Goal: Information Seeking & Learning: Learn about a topic

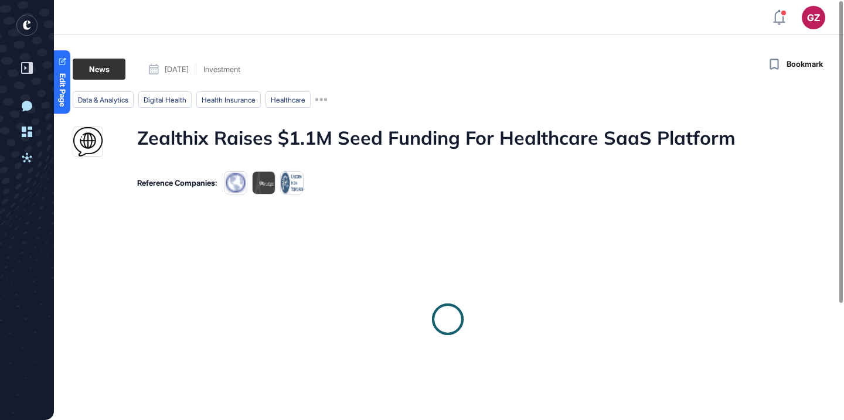
click at [380, 134] on h1 "Zealthix Raises $1.1M Seed Funding For Healthcare SaaS Platform" at bounding box center [436, 142] width 599 height 30
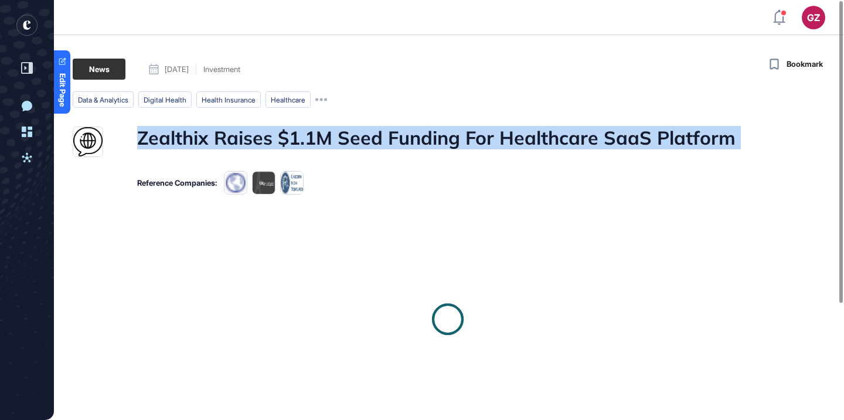
click at [380, 134] on h1 "Zealthix Raises $1.1M Seed Funding For Healthcare SaaS Platform" at bounding box center [436, 142] width 599 height 30
copy h1 "Zealthix Raises $1.1M Seed Funding For Healthcare SaaS Platform"
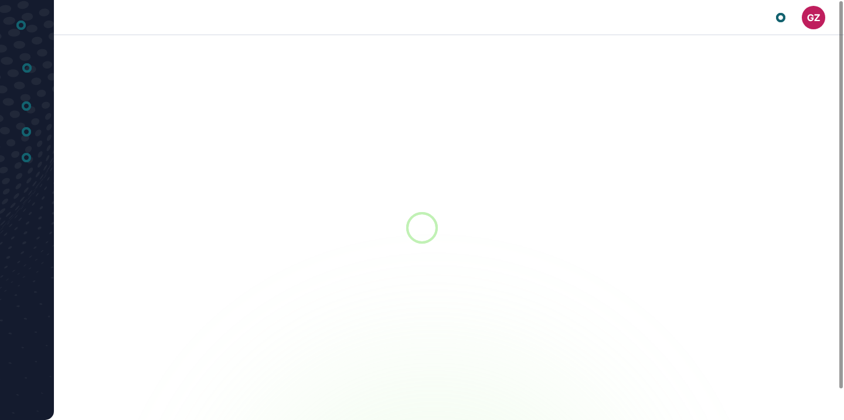
scroll to position [1, 1]
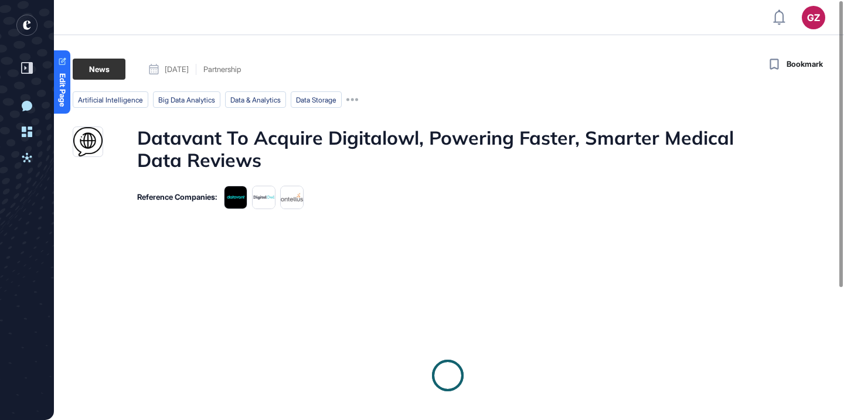
click at [561, 128] on h1 "Datavant To Acquire Digitalowl, Powering Faster, Smarter Medical Data Reviews" at bounding box center [448, 149] width 622 height 45
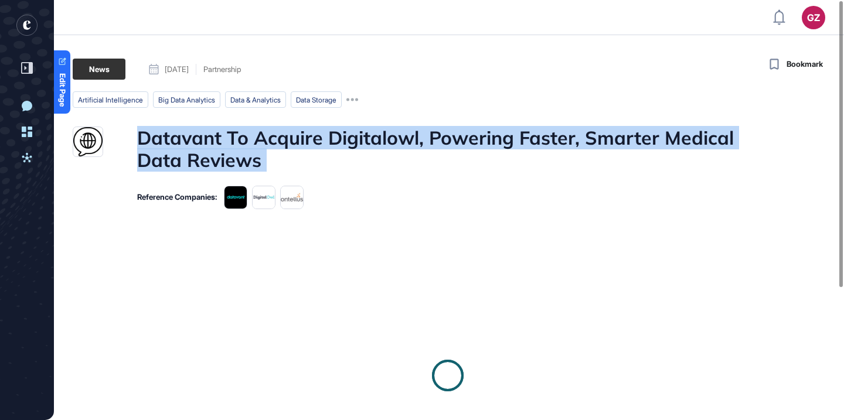
click at [561, 128] on h1 "Datavant To Acquire Digitalowl, Powering Faster, Smarter Medical Data Reviews" at bounding box center [448, 149] width 622 height 45
click at [554, 110] on div at bounding box center [554, 110] width 0 height 0
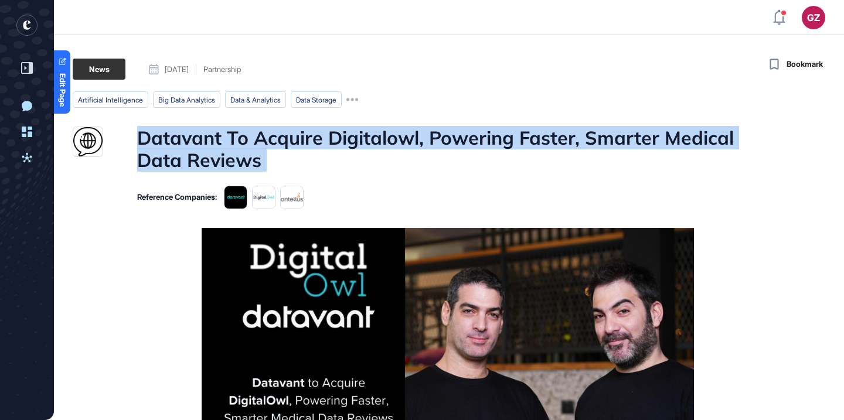
scroll to position [0, 0]
click at [629, 130] on h1 "Datavant To Acquire Digitalowl, Powering Faster, Smarter Medical Data Reviews" at bounding box center [448, 149] width 622 height 45
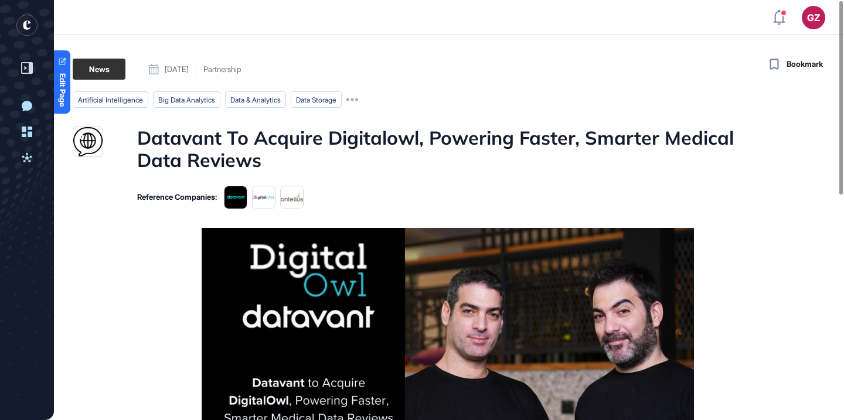
click at [381, 140] on h1 "Datavant To Acquire Digitalowl, Powering Faster, Smarter Medical Data Reviews" at bounding box center [448, 149] width 622 height 45
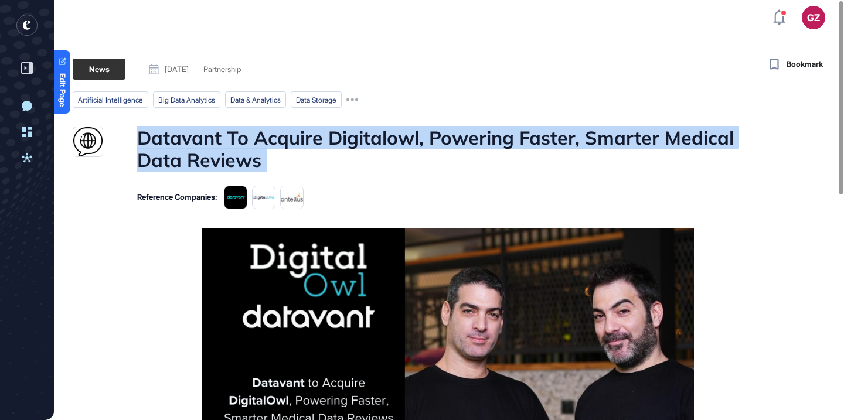
click at [381, 140] on h1 "Datavant To Acquire Digitalowl, Powering Faster, Smarter Medical Data Reviews" at bounding box center [448, 149] width 622 height 45
copy h1 "Datavant To Acquire Digitalowl, Powering Faster, Smarter Medical Data Reviews"
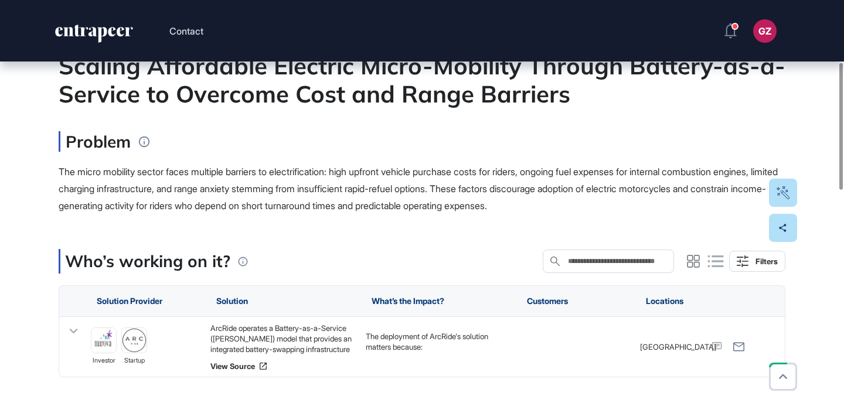
scroll to position [2, 0]
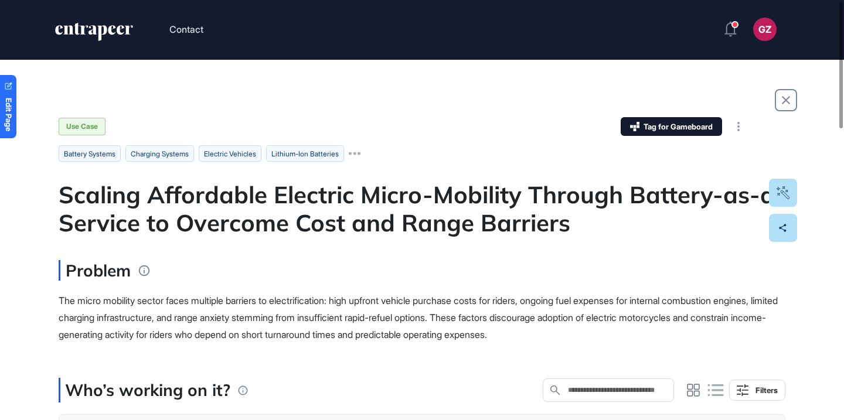
click at [539, 4] on header "Contact GZ Admin Dashboard Dashboard Profile My Content Request More Data" at bounding box center [422, 29] width 844 height 62
click at [418, 200] on div "Scaling Affordable Electric Micro-Mobility Through Battery-as-a-Service to Over…" at bounding box center [422, 209] width 727 height 56
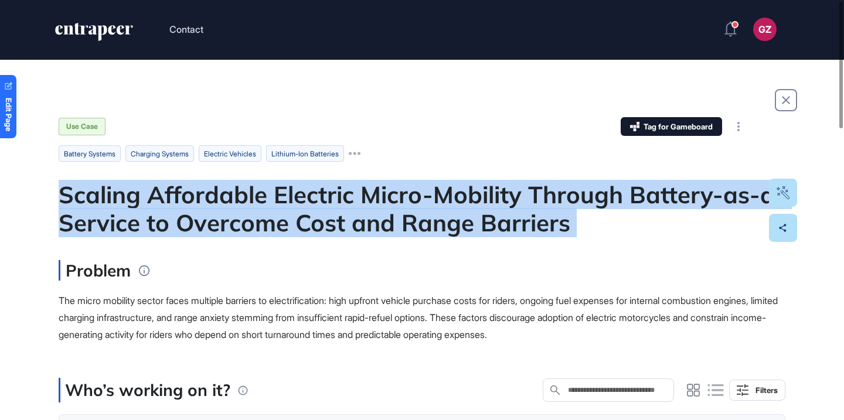
click at [418, 200] on div "Scaling Affordable Electric Micro-Mobility Through Battery-as-a-Service to Over…" at bounding box center [422, 209] width 727 height 56
copy div "Scaling Affordable Electric Micro-Mobility Through Battery-as-a-Service to Over…"
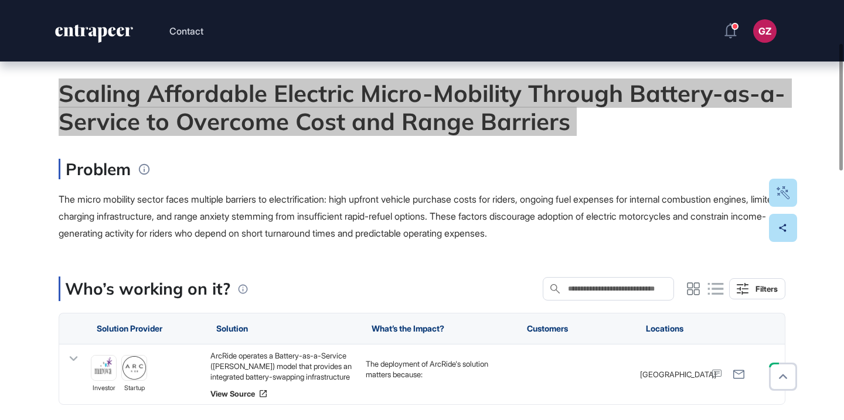
scroll to position [221, 0]
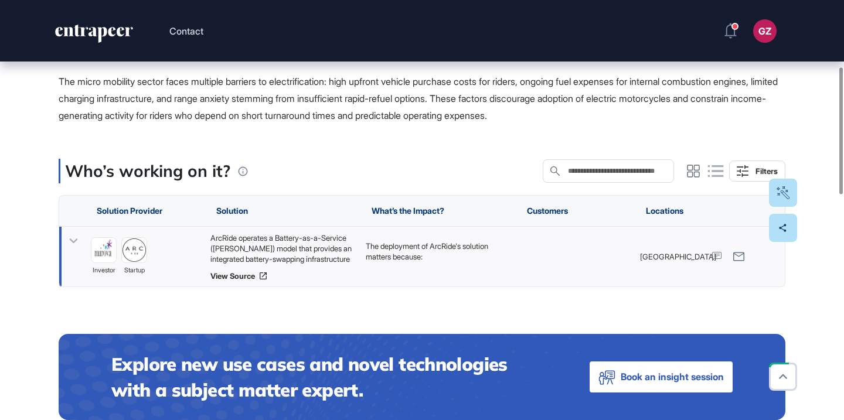
click at [298, 258] on div "ArcRide operates a Battery-as-a-Service (BaaS) model that provides an integrate…" at bounding box center [283, 249] width 144 height 32
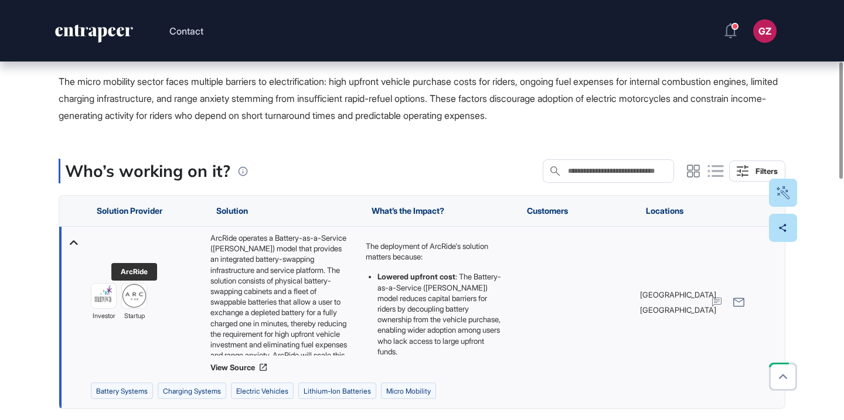
click at [145, 296] on img at bounding box center [134, 296] width 25 height 25
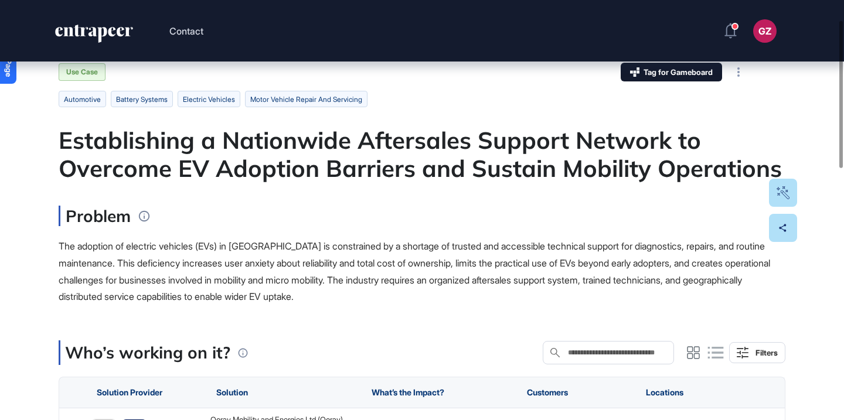
scroll to position [19, 0]
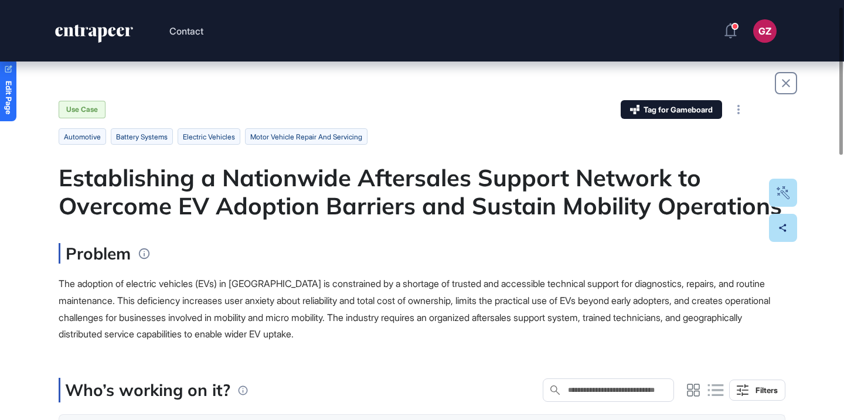
click at [382, 178] on div "Establishing a Nationwide Aftersales Support Network to Overcome EV Adoption Ba…" at bounding box center [422, 192] width 727 height 56
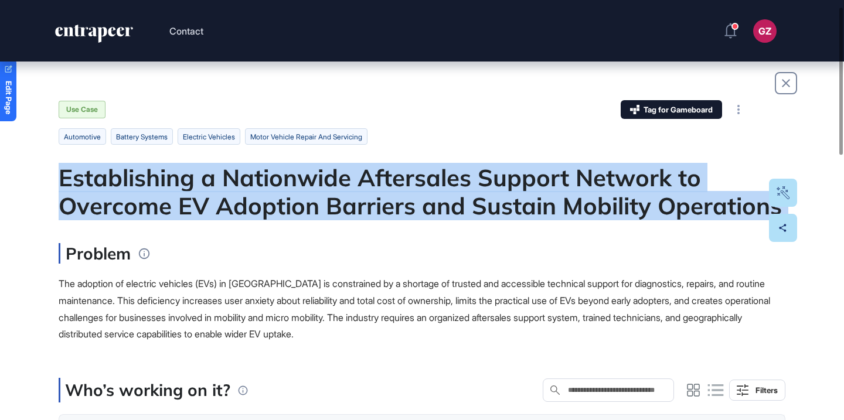
click at [382, 178] on div "Establishing a Nationwide Aftersales Support Network to Overcome EV Adoption Ba…" at bounding box center [422, 192] width 727 height 56
copy div "Establishing a Nationwide Aftersales Support Network to Overcome EV Adoption Ba…"
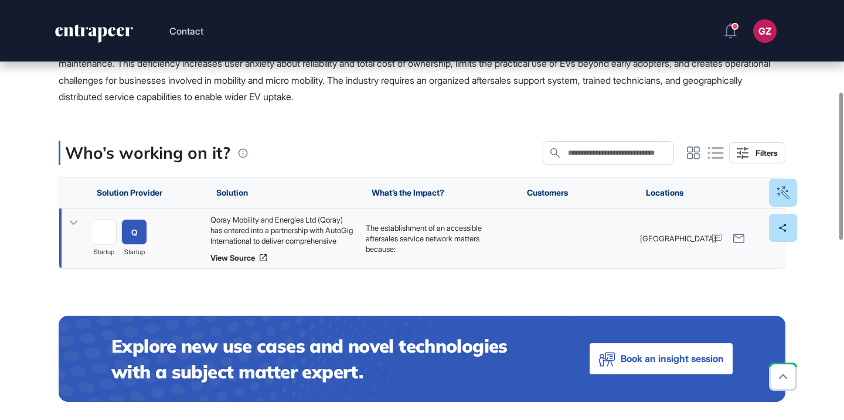
scroll to position [262, 0]
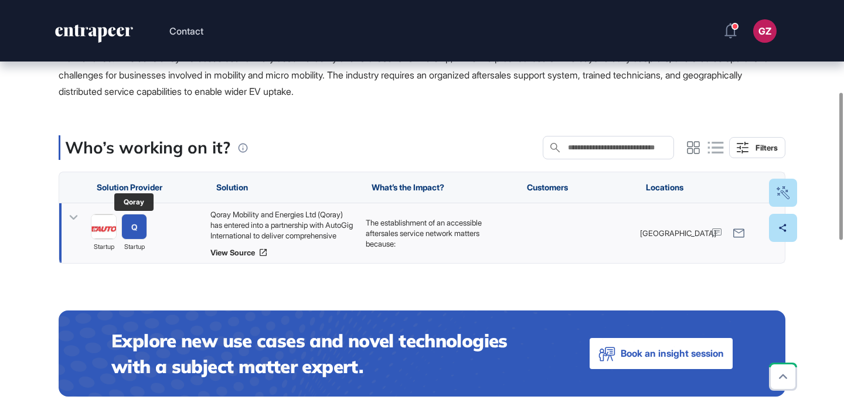
click at [141, 230] on link "Q" at bounding box center [134, 227] width 26 height 26
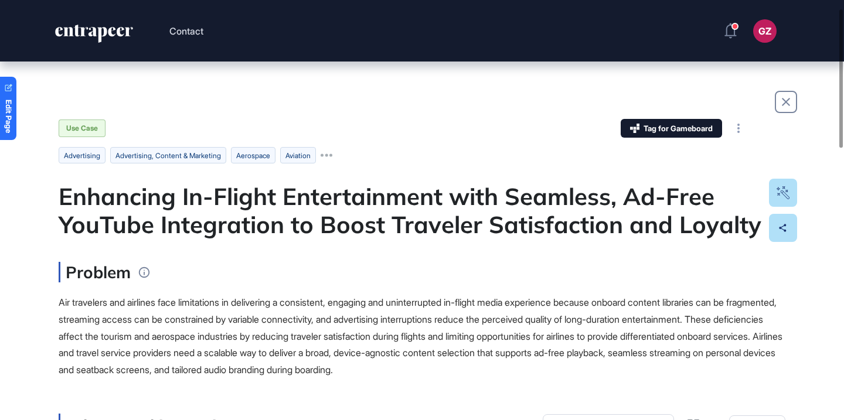
scroll to position [32, 0]
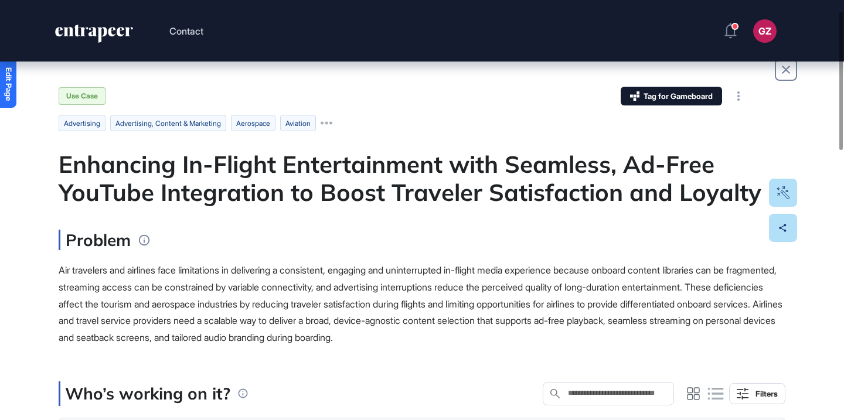
click at [317, 180] on div "Enhancing In-Flight Entertainment with Seamless, Ad-Free YouTube Integration to…" at bounding box center [422, 178] width 727 height 56
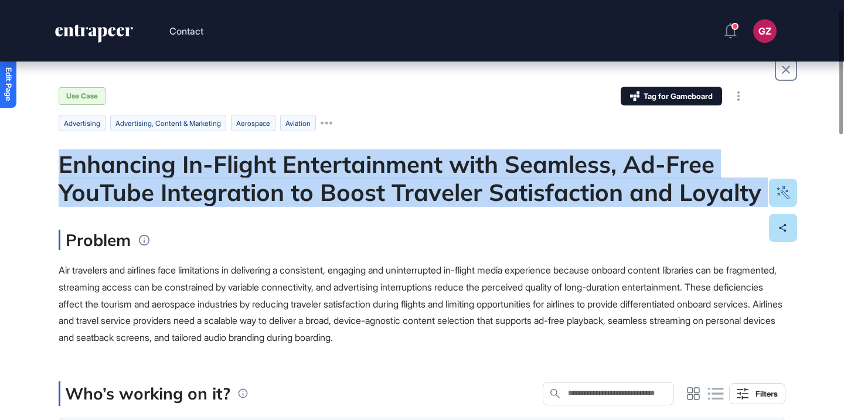
click at [317, 180] on div "Enhancing In-Flight Entertainment with Seamless, Ad-Free YouTube Integration to…" at bounding box center [422, 178] width 727 height 56
copy div "Enhancing In-Flight Entertainment with Seamless, Ad-Free YouTube Integration to…"
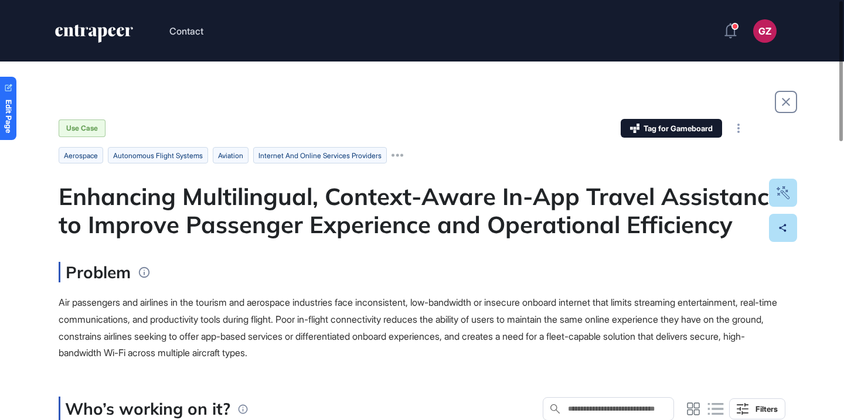
click at [352, 213] on div "Enhancing Multilingual, Context-Aware In-App Travel Assistance to Improve Passe…" at bounding box center [422, 210] width 727 height 56
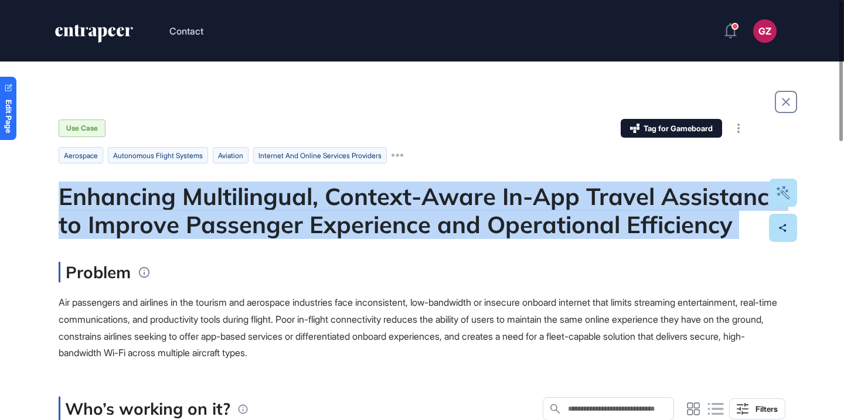
click at [352, 213] on div "Enhancing Multilingual, Context-Aware In-App Travel Assistance to Improve Passe…" at bounding box center [422, 210] width 727 height 56
copy div "Enhancing Multilingual, Context-Aware In-App Travel Assistance to Improve Passe…"
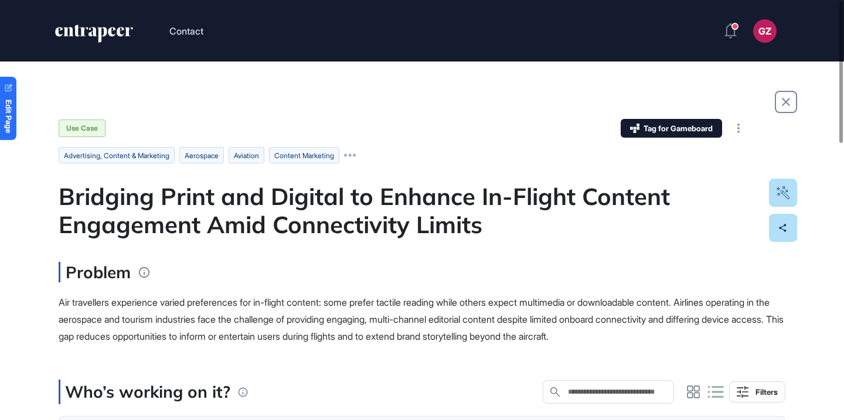
click at [323, 202] on div "Bridging Print and Digital to Enhance In-Flight Content Engagement Amid Connect…" at bounding box center [422, 210] width 727 height 56
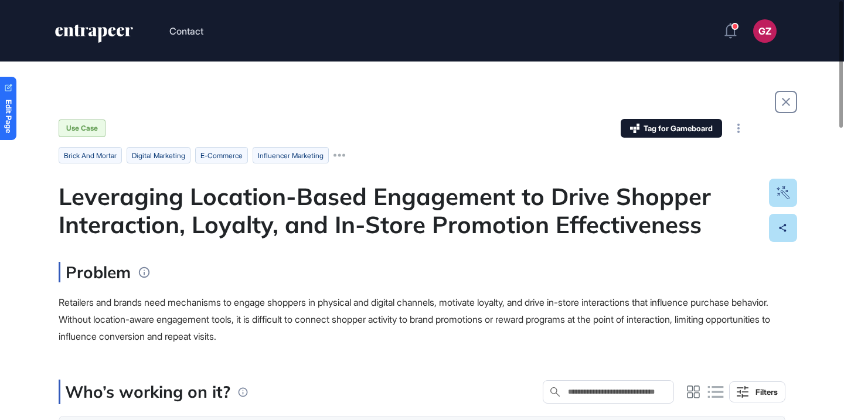
click at [364, 211] on div "Leveraging Location-Based Engagement to Drive Shopper Interaction, Loyalty, and…" at bounding box center [422, 210] width 727 height 56
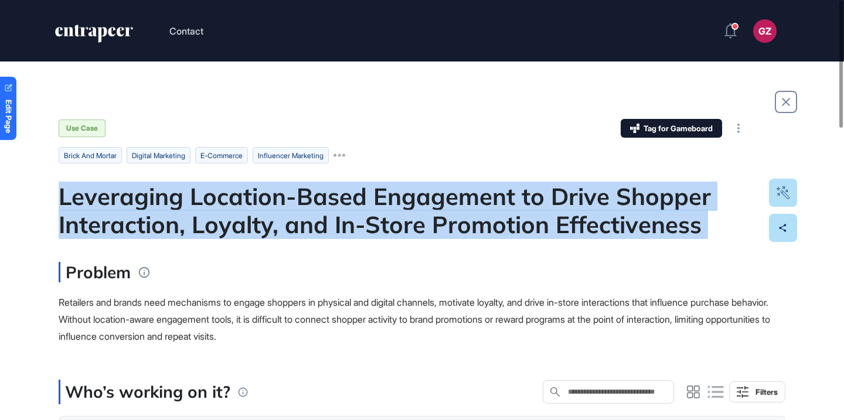
click at [364, 211] on div "Leveraging Location-Based Engagement to Drive Shopper Interaction, Loyalty, and…" at bounding box center [422, 210] width 727 height 56
click at [357, 165] on div at bounding box center [357, 165] width 0 height 0
copy div "Leveraging Location-Based Engagement to Drive Shopper Interaction, Loyalty, and…"
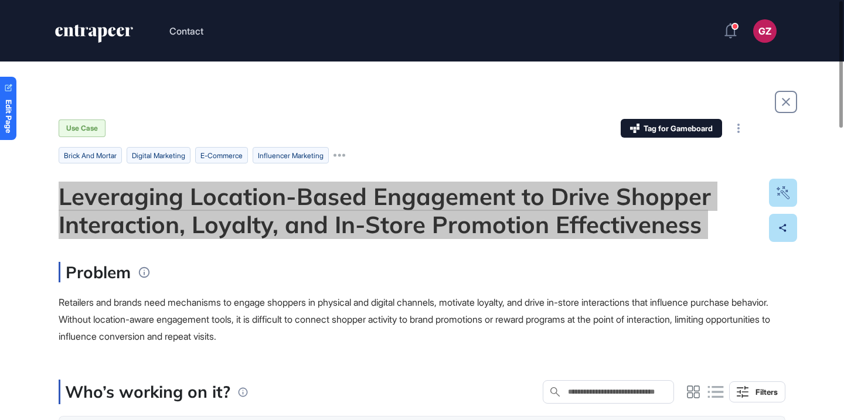
drag, startPoint x: 349, startPoint y: 195, endPoint x: 640, endPoint y: 1, distance: 350.2
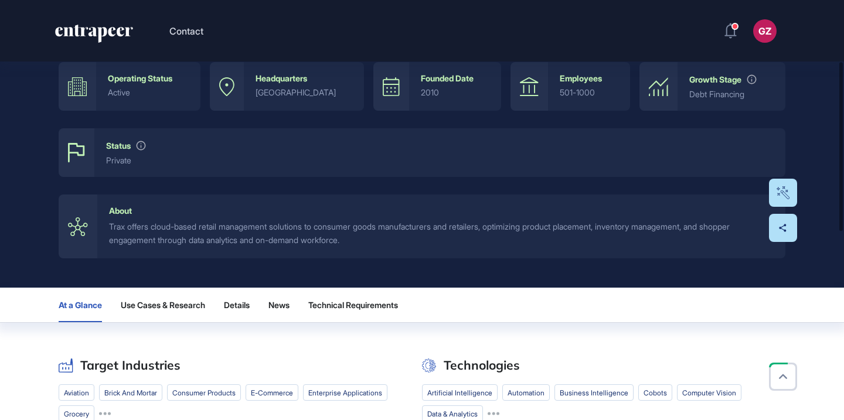
scroll to position [290, 0]
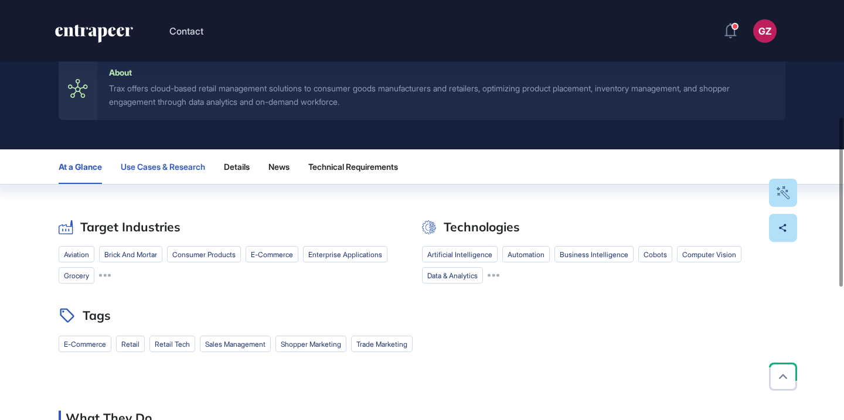
click at [194, 166] on span "Use Cases & Research" at bounding box center [163, 166] width 84 height 9
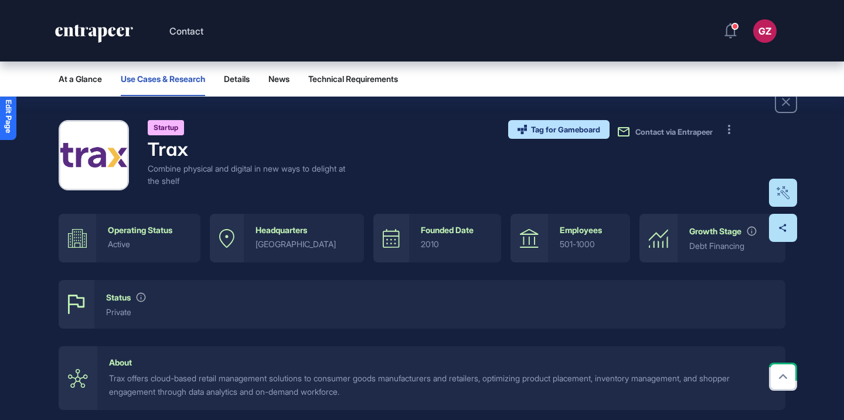
scroll to position [531, 0]
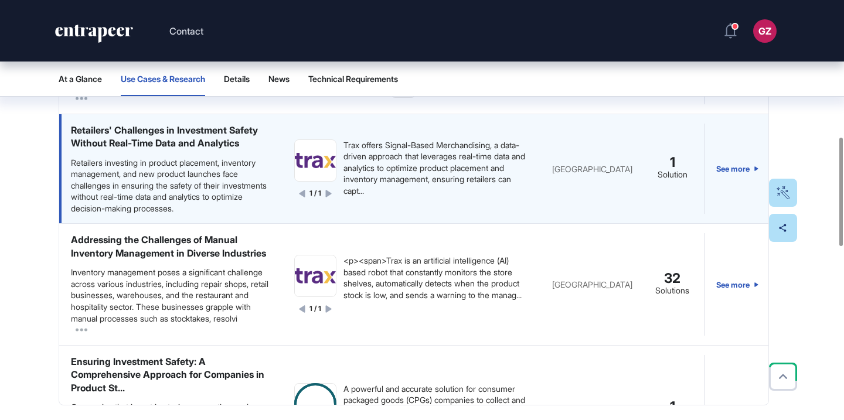
click at [190, 150] on div "Retailers' Challenges in Investment Safety Without Real-Time Data and Analytics" at bounding box center [171, 137] width 200 height 26
click at [175, 150] on div "Retailers' Challenges in Investment Safety Without Real-Time Data and Analytics" at bounding box center [171, 137] width 200 height 26
click at [735, 215] on link "See more" at bounding box center [738, 169] width 42 height 91
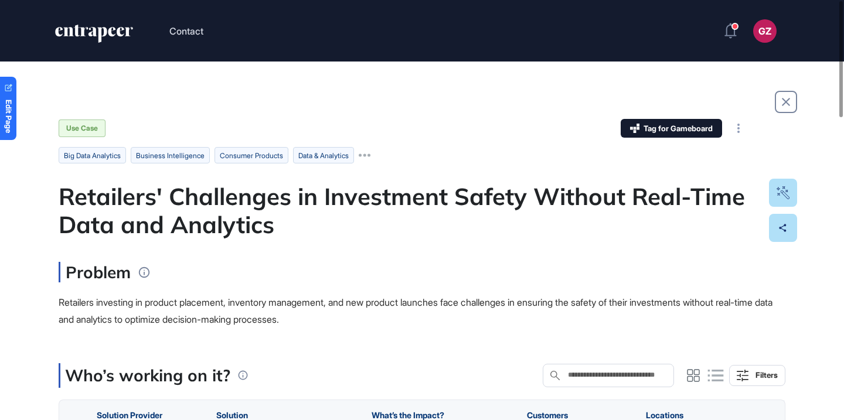
click at [341, 191] on div "Retailers' Challenges in Investment Safety Without Real-Time Data and Analytics" at bounding box center [422, 210] width 727 height 56
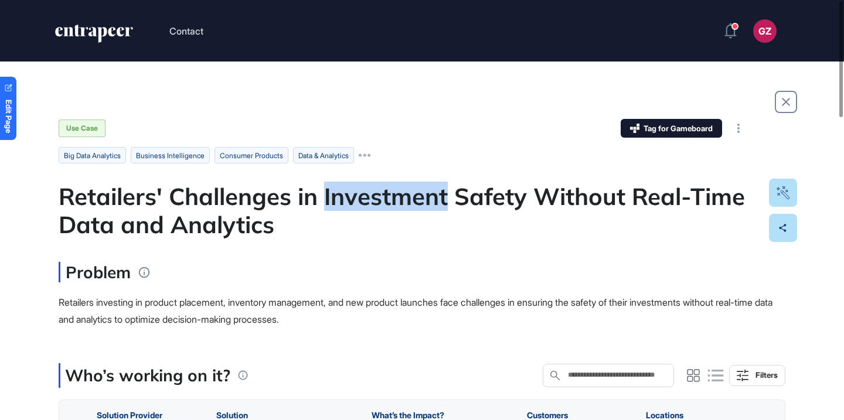
click at [341, 191] on div "Retailers' Challenges in Investment Safety Without Real-Time Data and Analytics" at bounding box center [422, 210] width 727 height 56
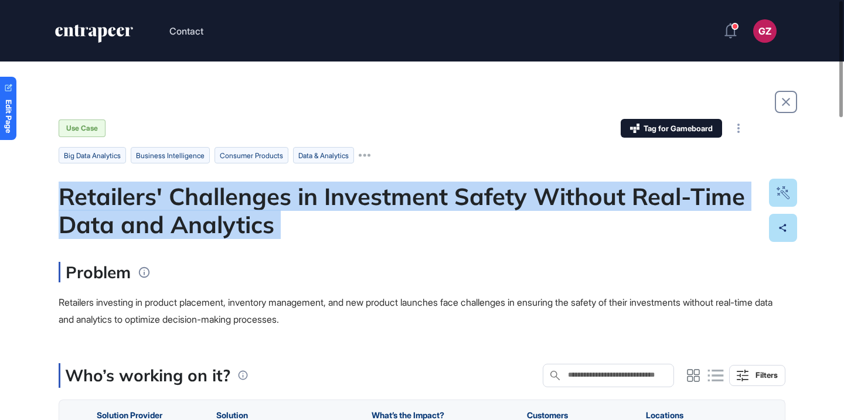
click at [341, 191] on div "Retailers' Challenges in Investment Safety Without Real-Time Data and Analytics" at bounding box center [422, 210] width 727 height 56
copy div "Retailers' Challenges in Investment Safety Without Real-Time Data and Analytics"
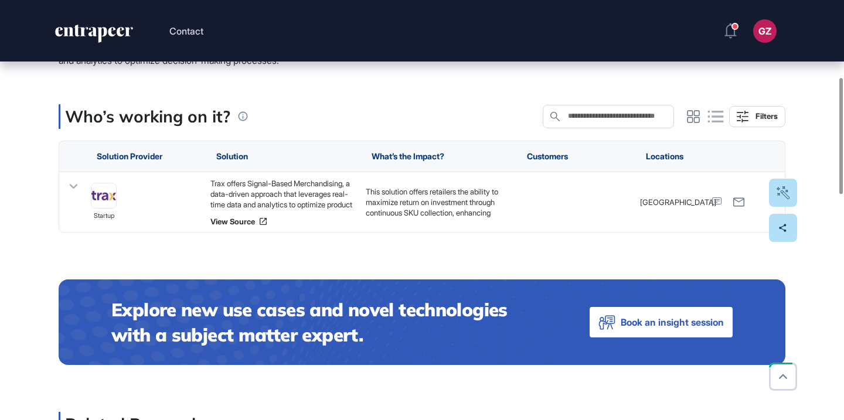
scroll to position [279, 0]
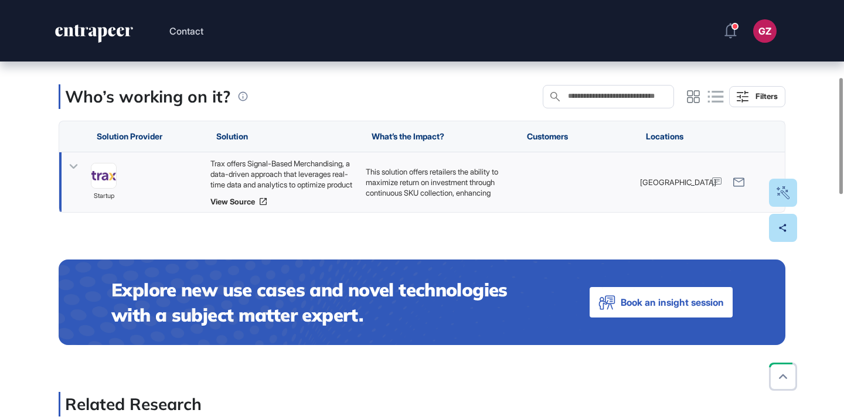
click at [306, 179] on div "Trax offers Signal-Based Merchandising, a data-driven approach that leverages r…" at bounding box center [283, 174] width 144 height 32
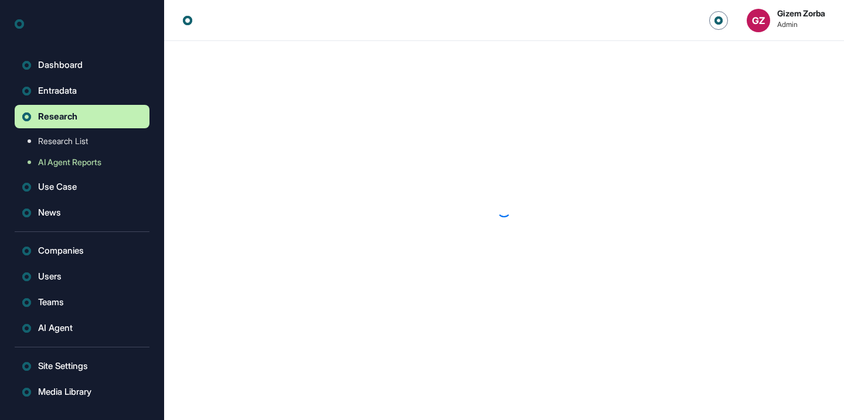
scroll to position [1, 1]
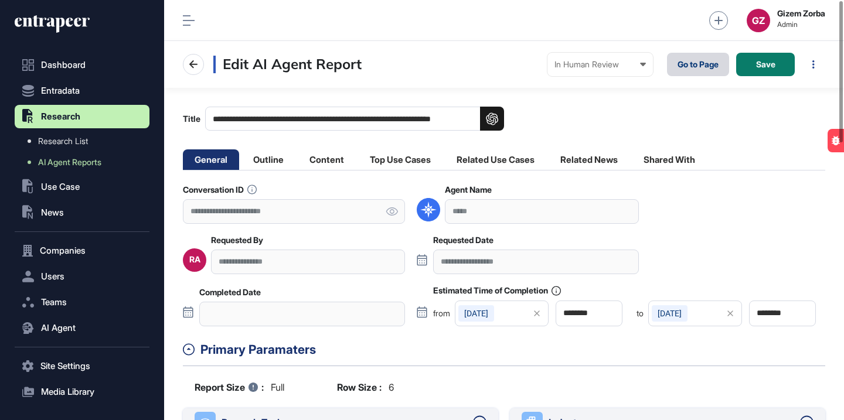
click at [691, 66] on link "Go to Page" at bounding box center [698, 64] width 62 height 23
click at [391, 212] on icon at bounding box center [392, 212] width 12 height 8
click at [479, 164] on li "Related Use Cases" at bounding box center [495, 160] width 101 height 21
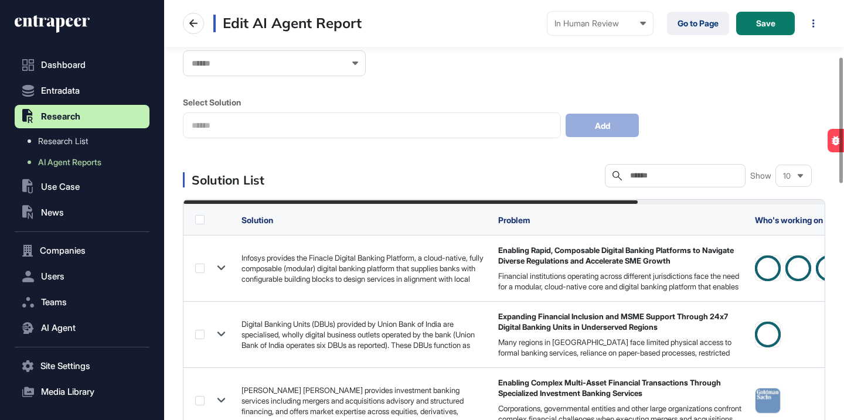
scroll to position [128, 0]
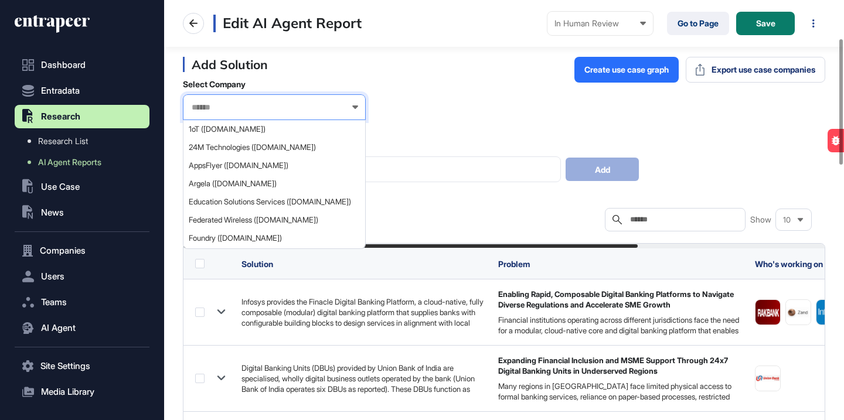
click at [340, 106] on input "text" at bounding box center [267, 108] width 152 height 10
click at [427, 104] on div "Select Company 1oT (1ot.com) 24M Technologies (24-m.com) AppsFlyer (appsflyer.c…" at bounding box center [504, 130] width 643 height 103
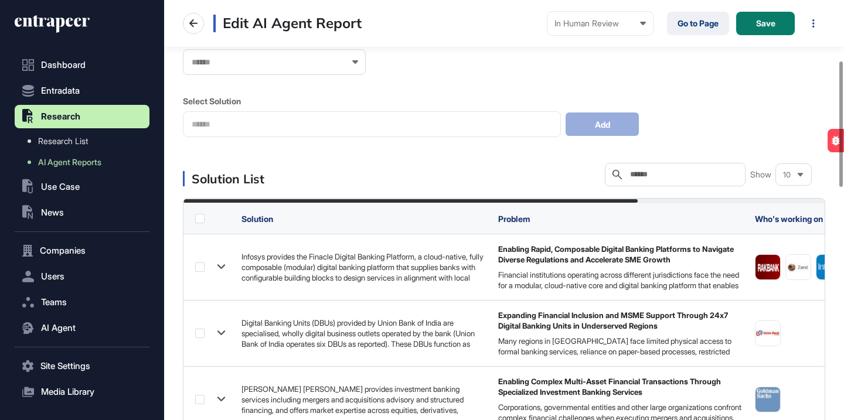
scroll to position [202, 0]
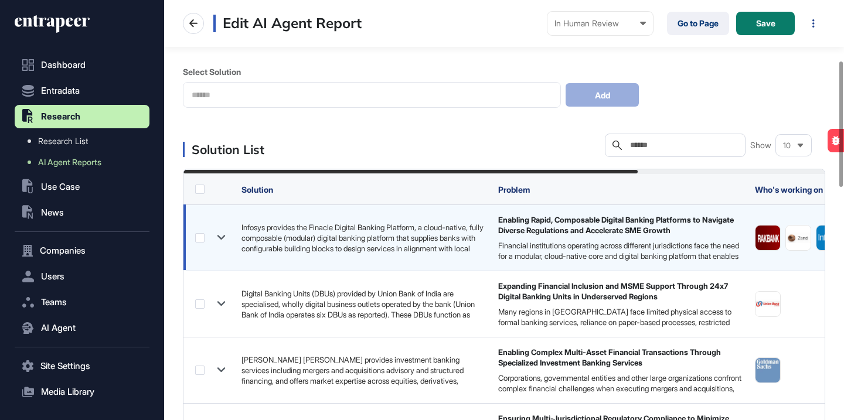
click at [195, 237] on label at bounding box center [199, 237] width 9 height 9
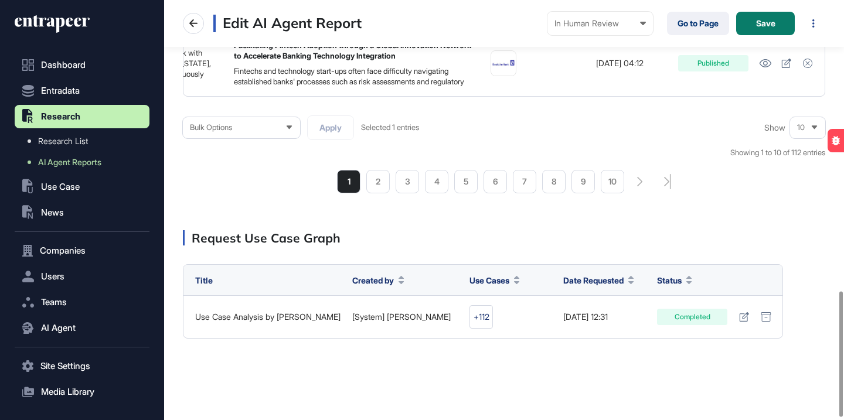
scroll to position [980, 0]
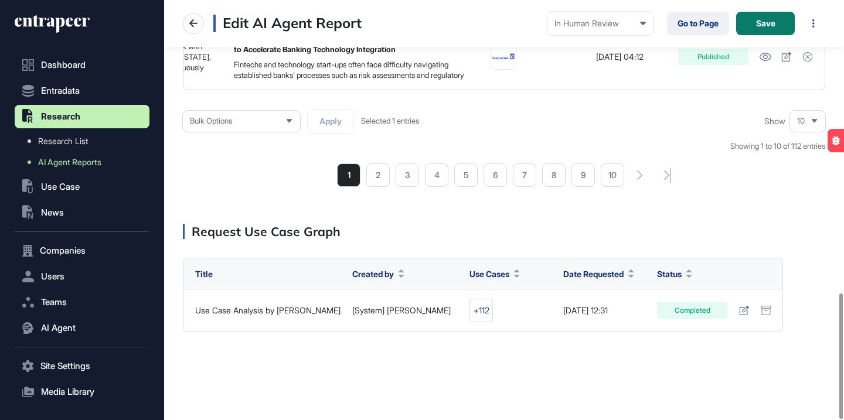
click at [283, 121] on div "Bulk Options" at bounding box center [241, 121] width 117 height 23
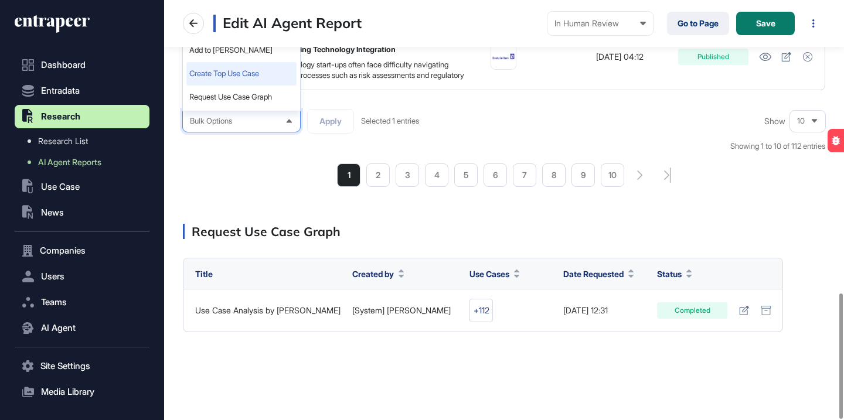
scroll to position [6, 0]
click at [269, 72] on li "Create Top Use Case" at bounding box center [241, 73] width 110 height 23
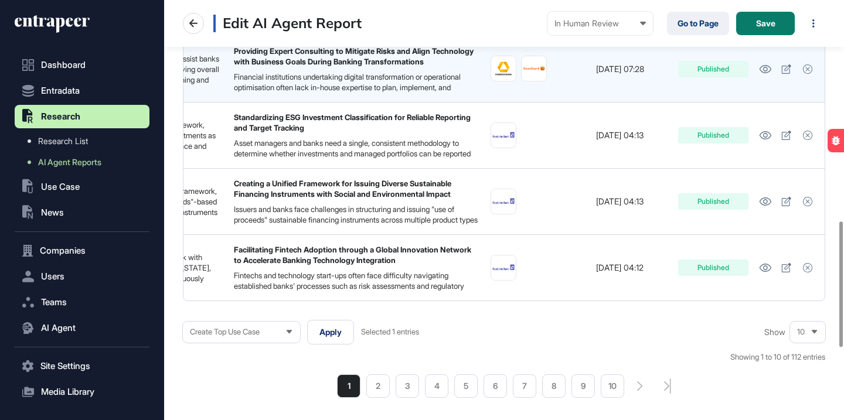
scroll to position [739, 0]
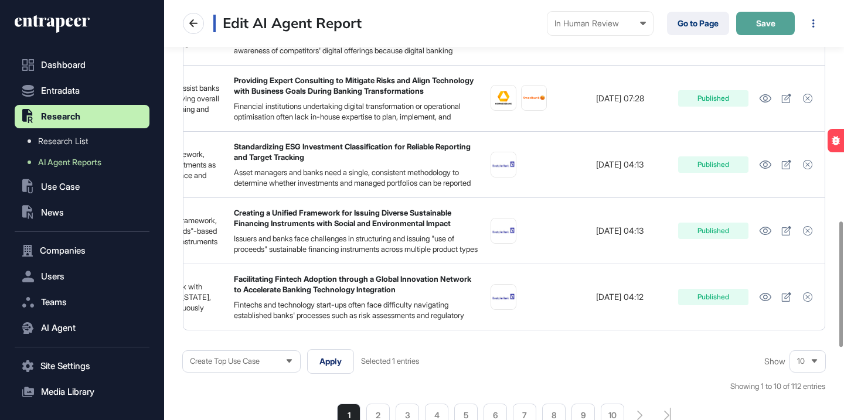
click at [759, 31] on button "Save" at bounding box center [766, 23] width 59 height 23
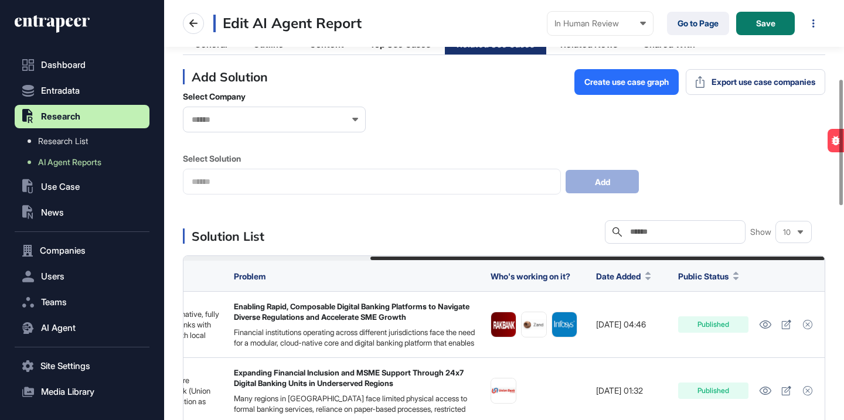
scroll to position [0, 0]
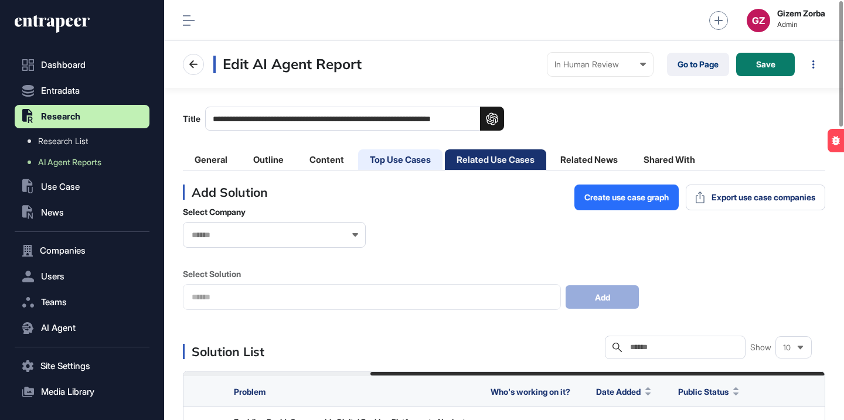
click at [420, 158] on li "Top Use Cases" at bounding box center [400, 160] width 84 height 21
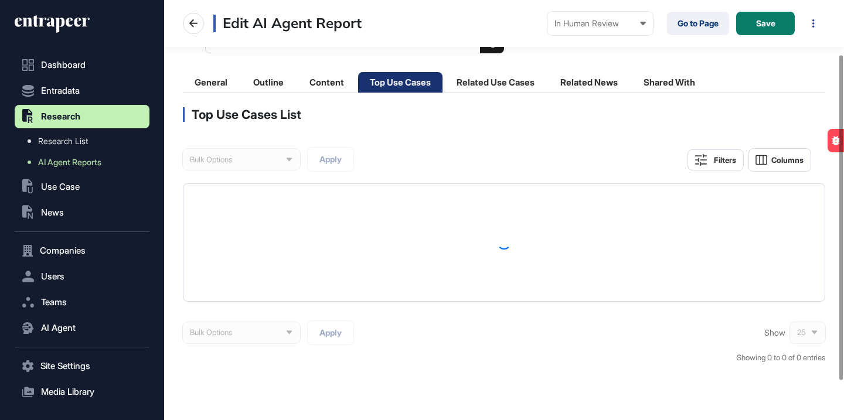
scroll to position [82, 0]
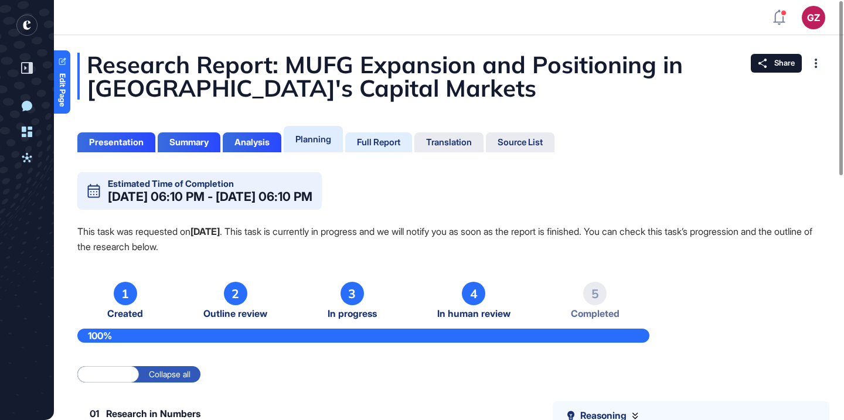
click at [379, 148] on div "Full Report" at bounding box center [378, 143] width 67 height 20
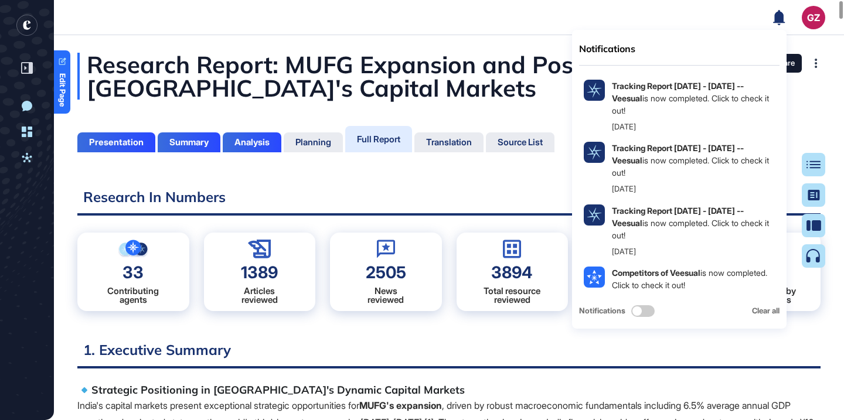
scroll to position [362, 3]
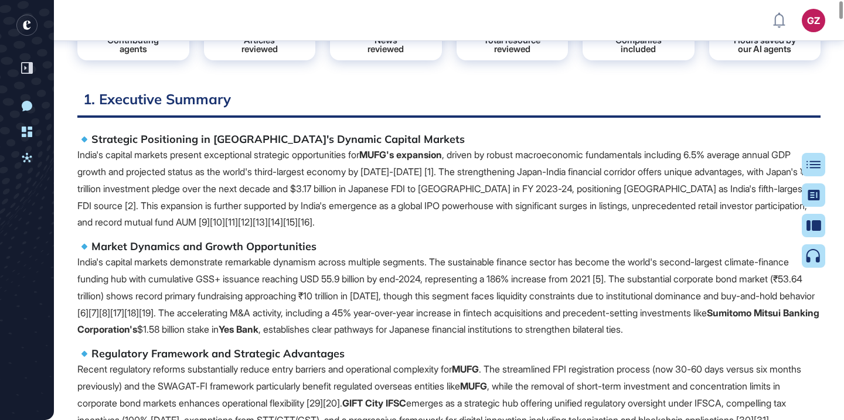
scroll to position [24, 0]
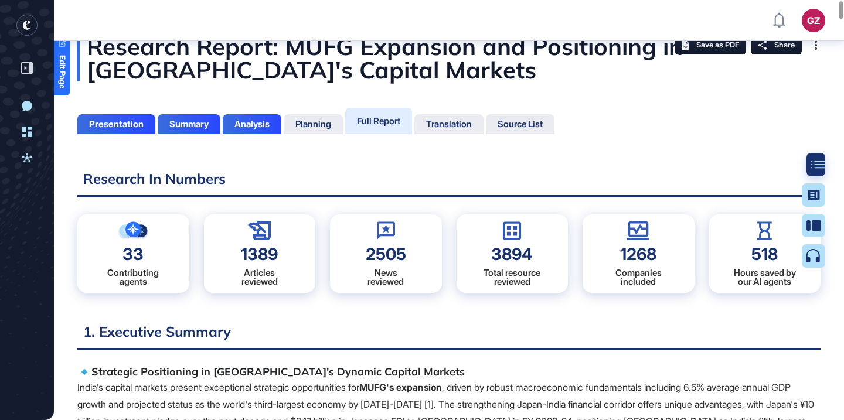
click at [398, 120] on div "Full Report" at bounding box center [378, 121] width 43 height 11
click at [824, 165] on icon at bounding box center [819, 165] width 14 height 8
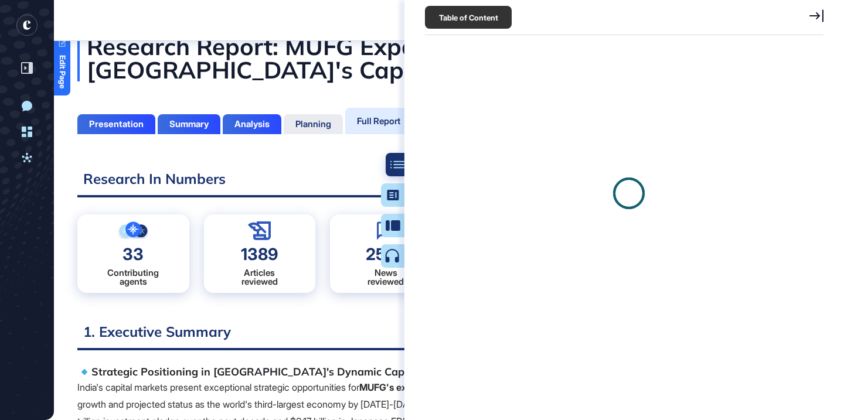
click at [813, 165] on div at bounding box center [629, 193] width 402 height 293
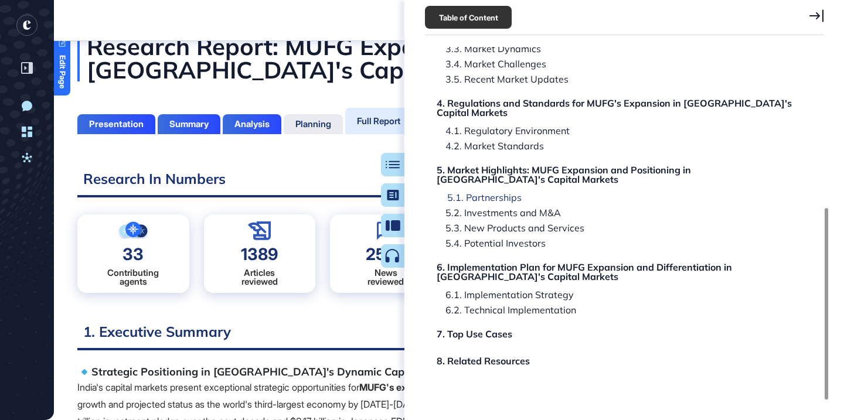
scroll to position [0, 0]
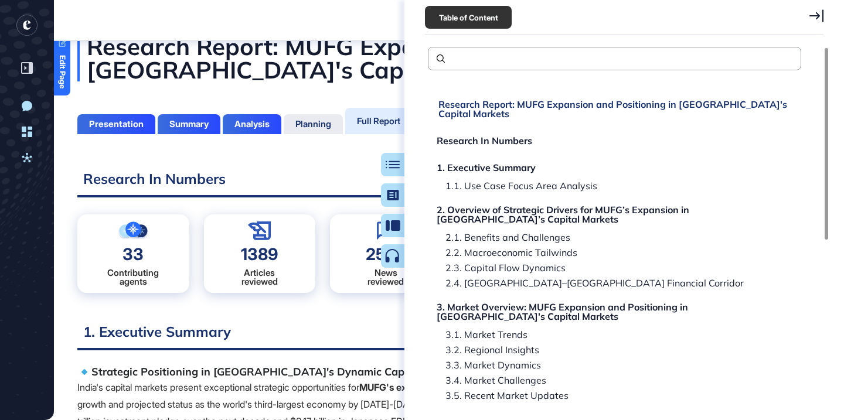
click at [614, 103] on div "Research Report: MUFG Expansion and Positioning in [GEOGRAPHIC_DATA]'s Capital …" at bounding box center [617, 109] width 356 height 19
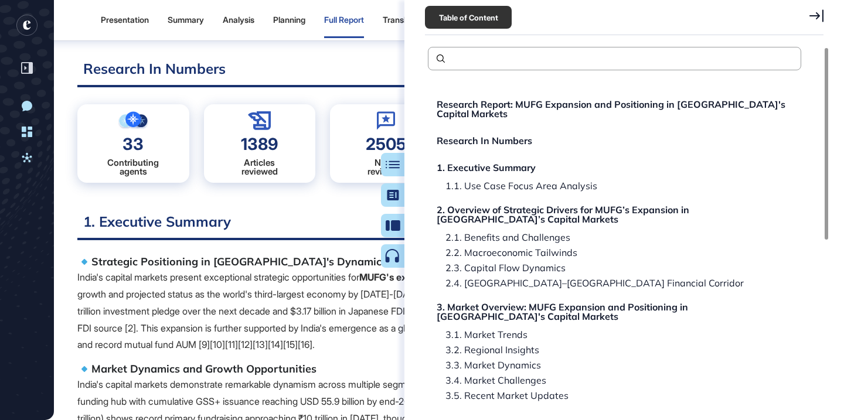
scroll to position [105, 0]
click at [401, 162] on icon at bounding box center [398, 165] width 14 height 8
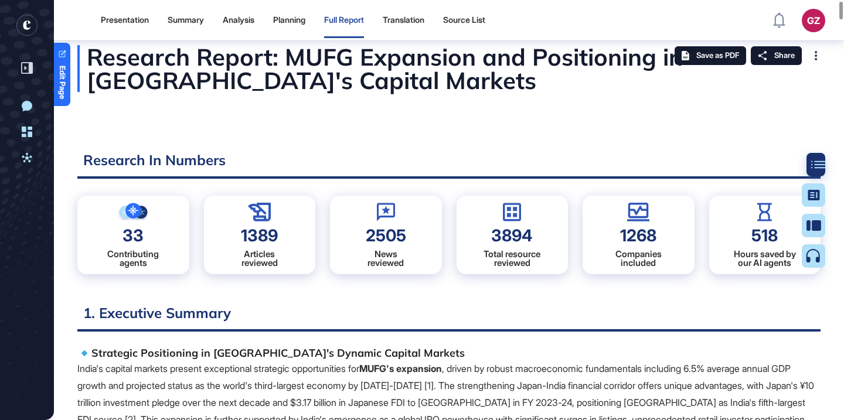
scroll to position [0, 0]
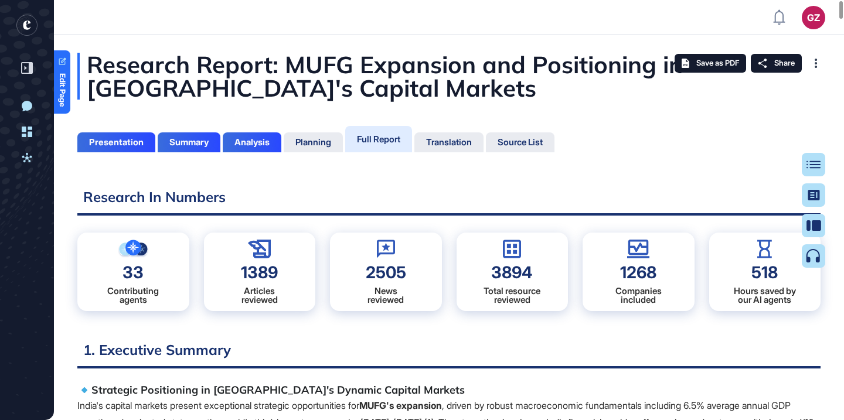
click at [410, 83] on div "Research Report: MUFG Expansion and Positioning in India's Capital Markets" at bounding box center [449, 76] width 744 height 47
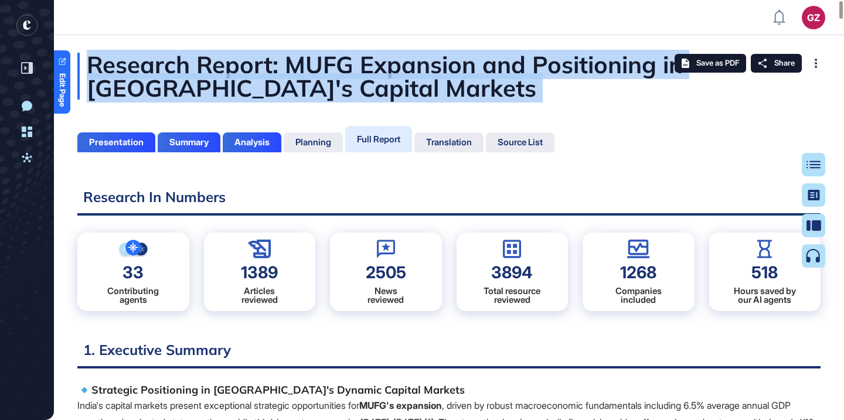
click at [410, 83] on div "Research Report: MUFG Expansion and Positioning in India's Capital Markets" at bounding box center [449, 76] width 744 height 47
click at [403, 103] on div at bounding box center [403, 103] width 0 height 0
click at [813, 164] on icon at bounding box center [819, 165] width 14 height 8
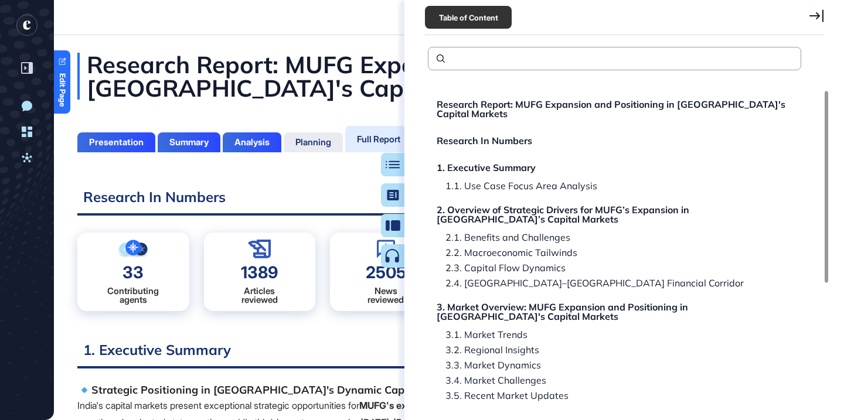
scroll to position [317, 0]
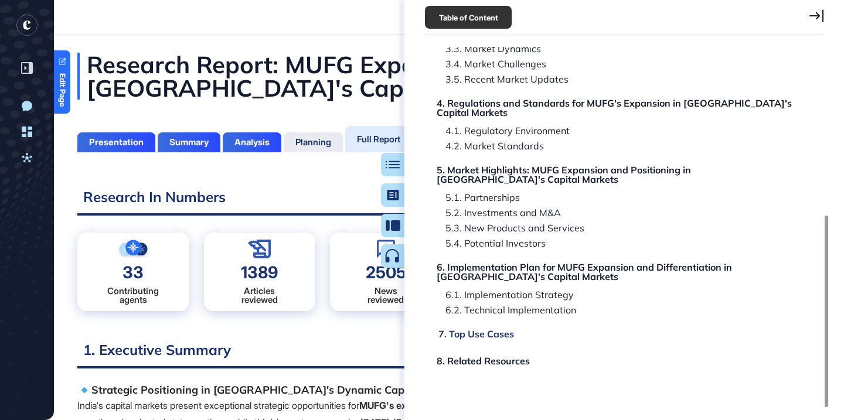
click at [487, 330] on div "7. Top Use Cases" at bounding box center [477, 334] width 76 height 9
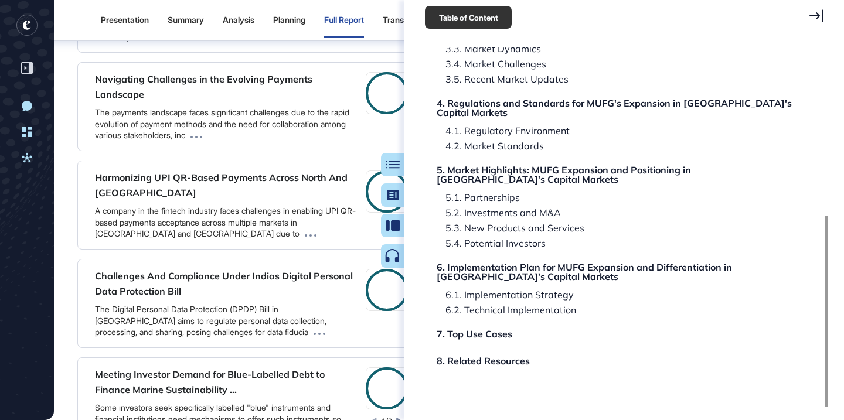
scroll to position [62963, 0]
click at [391, 157] on div at bounding box center [397, 164] width 23 height 23
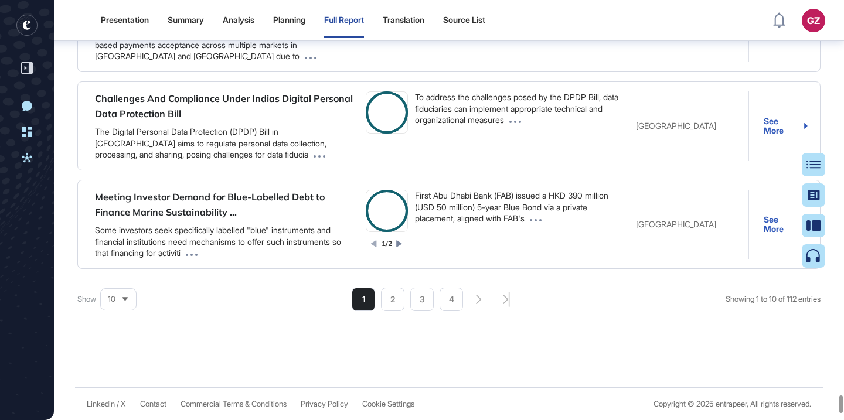
scroll to position [63584, 0]
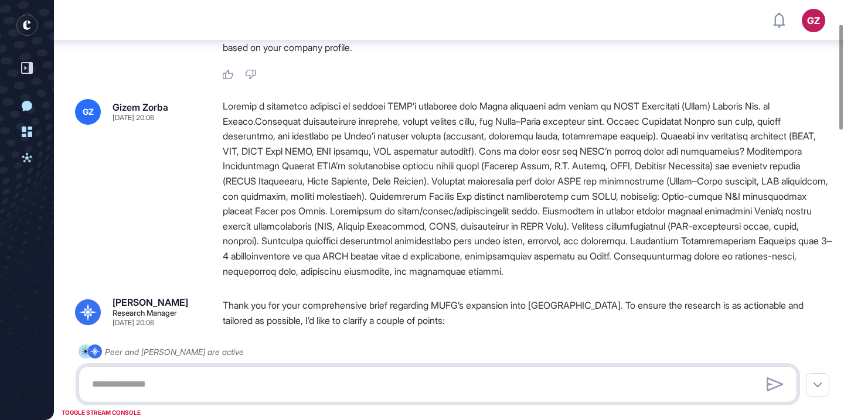
scroll to position [96, 0]
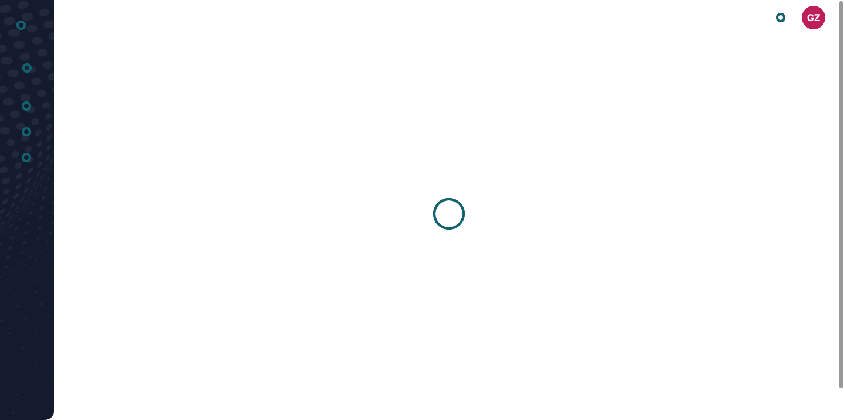
scroll to position [1, 1]
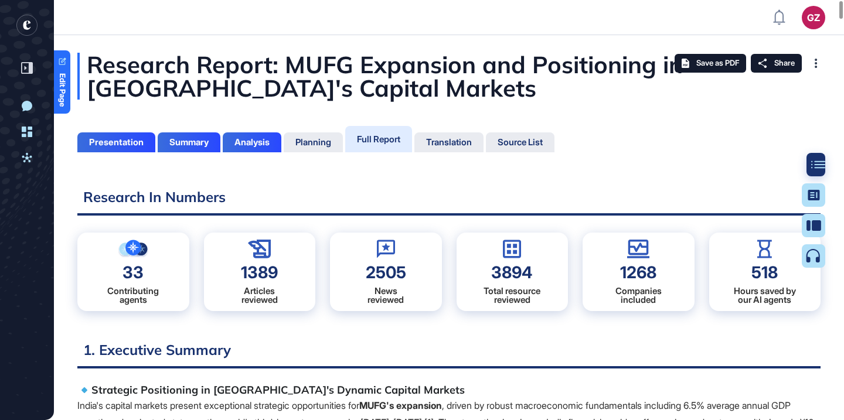
click at [816, 169] on div at bounding box center [818, 164] width 23 height 23
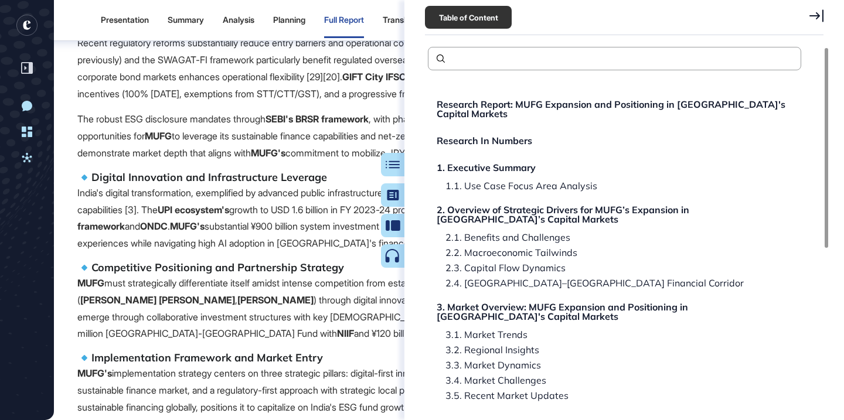
scroll to position [0, 0]
click at [478, 330] on div "3.1. Market Trends" at bounding box center [484, 334] width 91 height 9
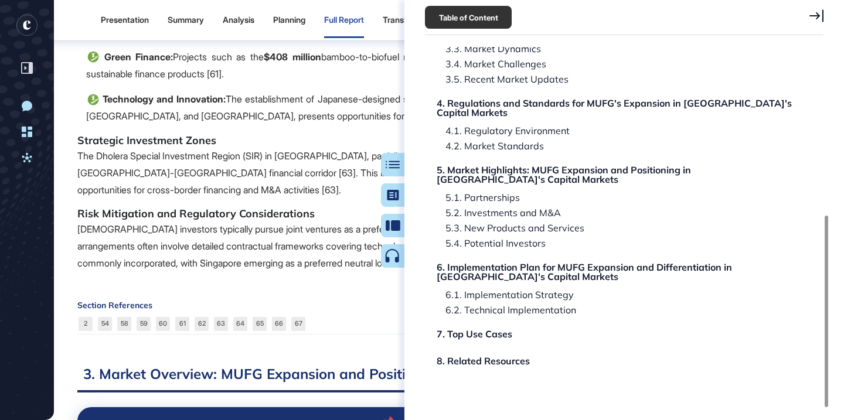
scroll to position [9160, 0]
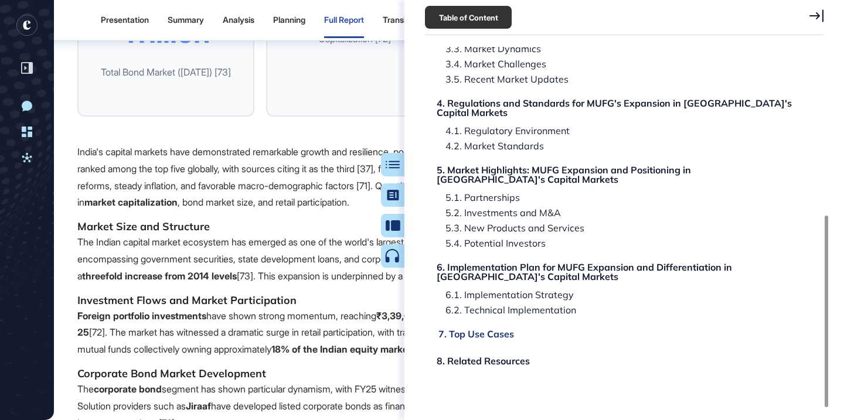
click at [499, 330] on div "7. Top Use Cases" at bounding box center [477, 334] width 76 height 9
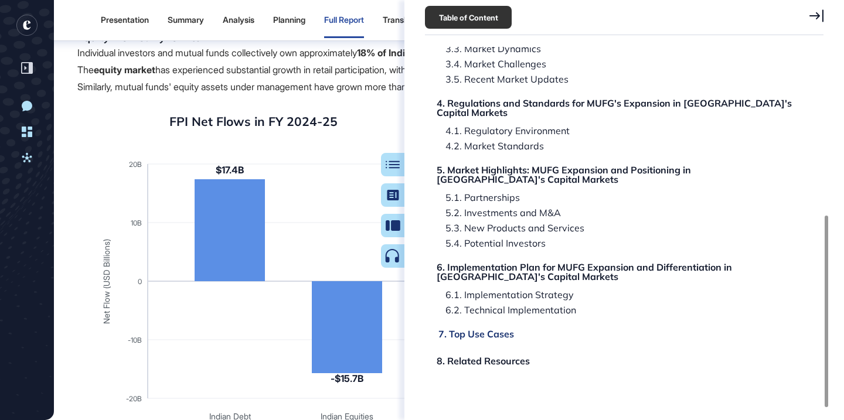
click at [491, 330] on div "7. Top Use Cases" at bounding box center [477, 334] width 76 height 9
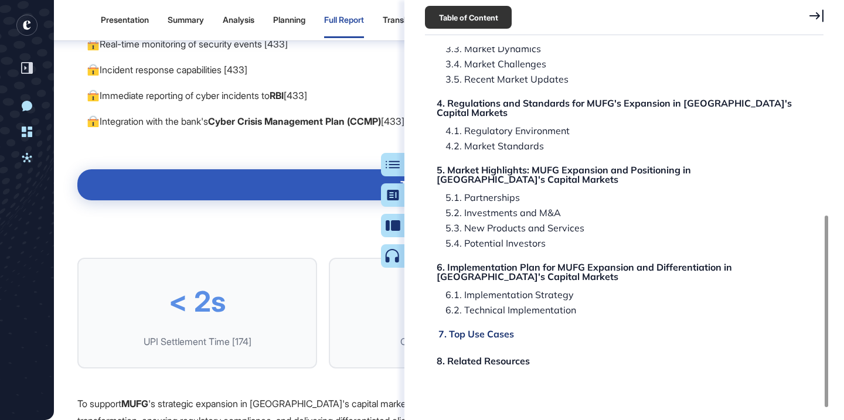
click at [491, 330] on div "7. Top Use Cases" at bounding box center [477, 334] width 76 height 9
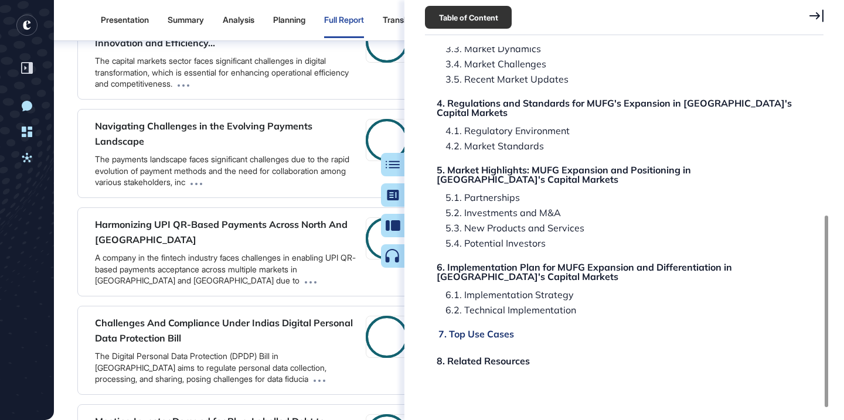
scroll to position [62940, 0]
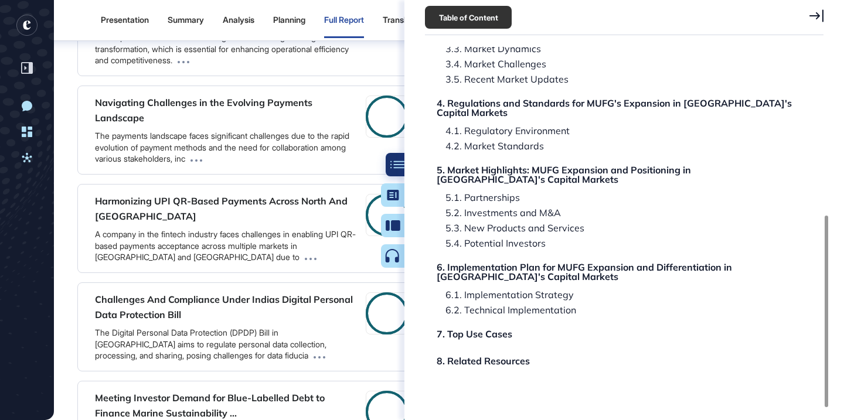
click at [395, 164] on icon at bounding box center [398, 165] width 14 height 8
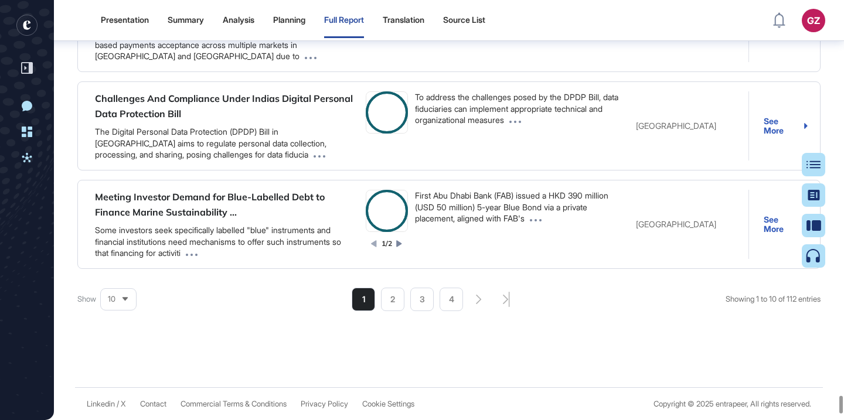
scroll to position [63653, 0]
click at [126, 300] on icon at bounding box center [125, 300] width 5 height 4
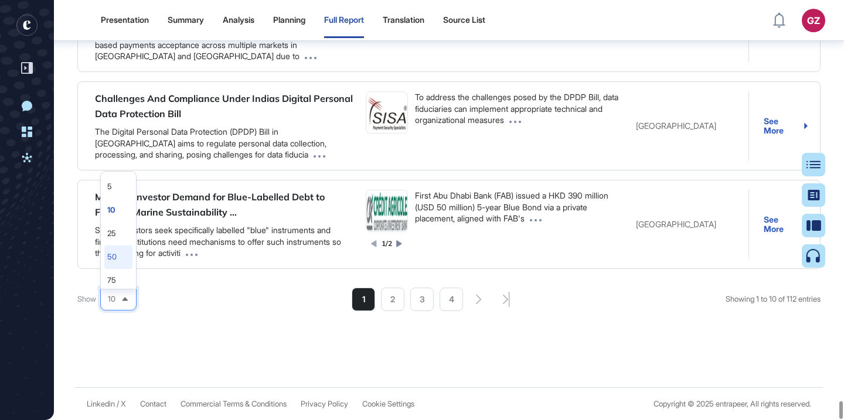
scroll to position [7, 0]
click at [120, 279] on li "75" at bounding box center [118, 273] width 28 height 23
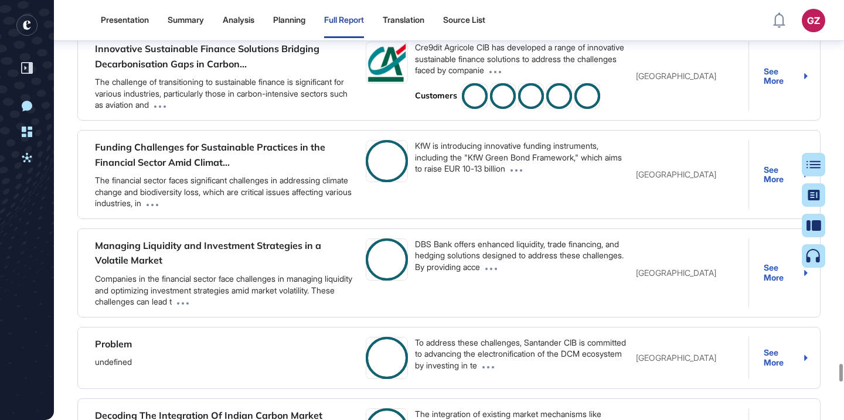
scroll to position [63597, 0]
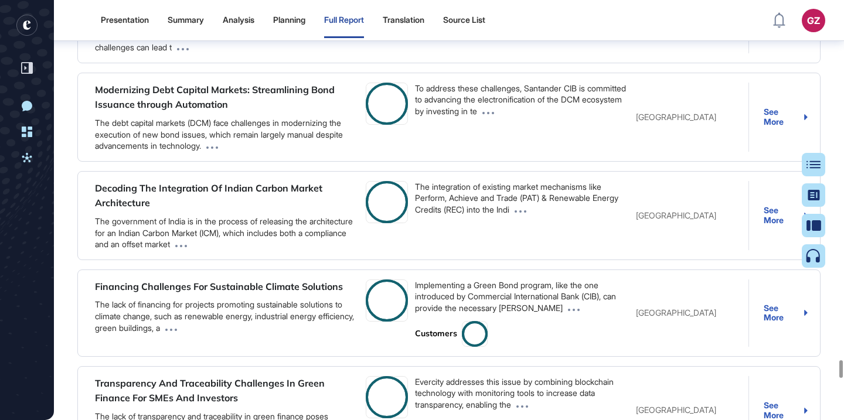
scroll to position [63645, 0]
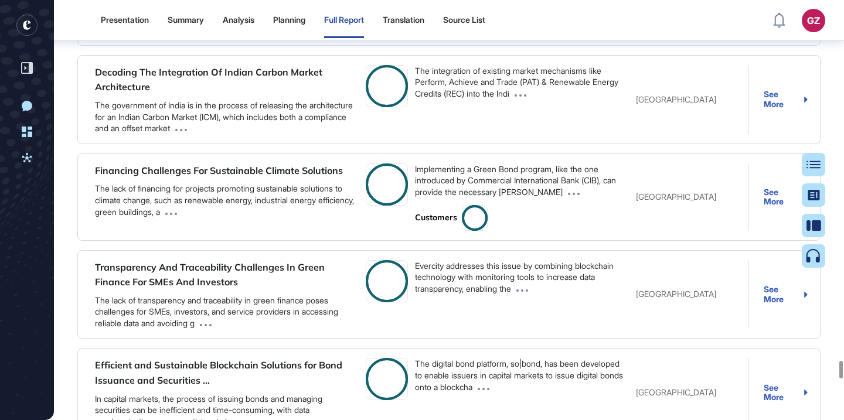
scroll to position [63760, 0]
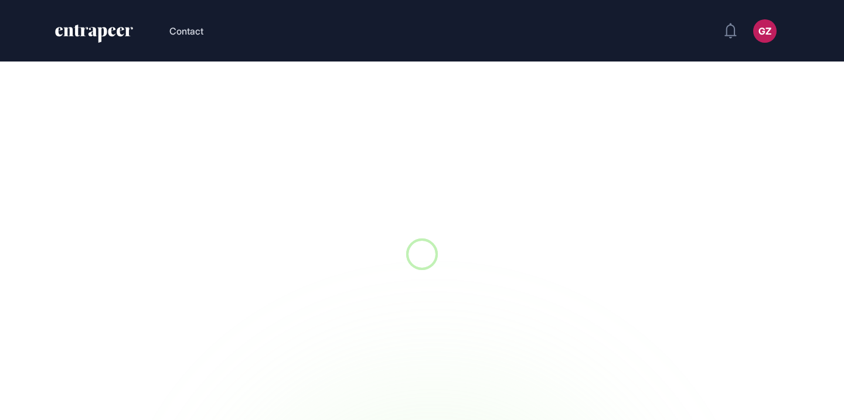
scroll to position [1, 1]
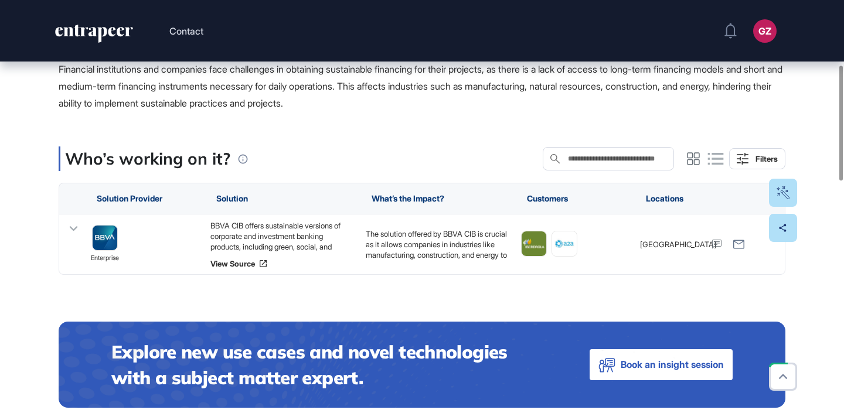
scroll to position [237, 0]
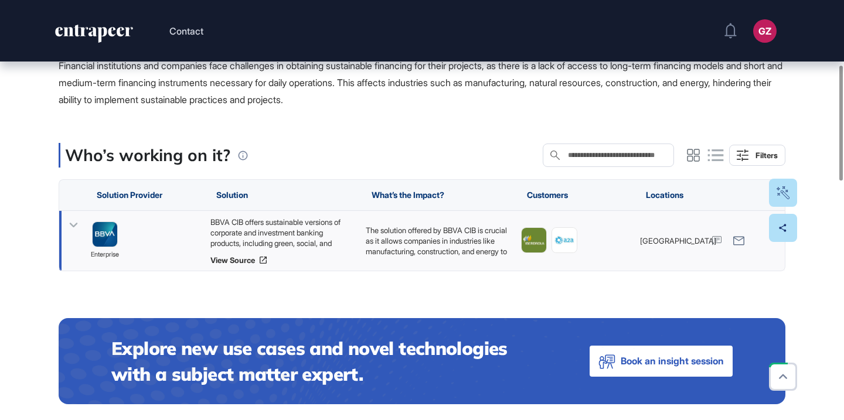
click at [318, 228] on div "BBVA CIB offers sustainable versions of corporate and investment banking produc…" at bounding box center [283, 233] width 144 height 32
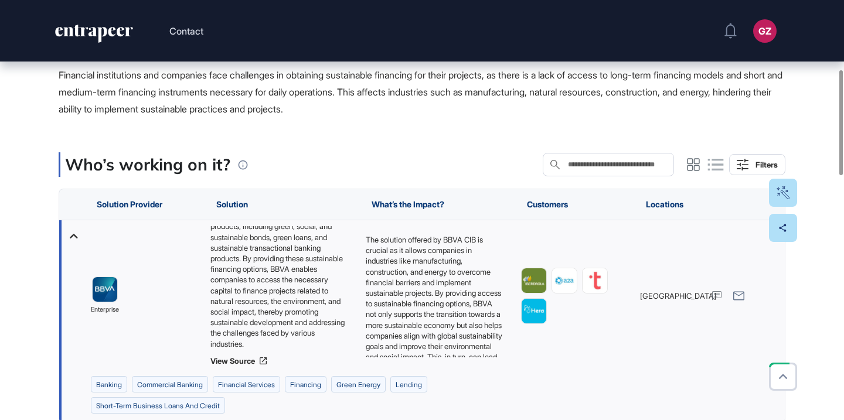
scroll to position [277, 0]
